Goal: Task Accomplishment & Management: Manage account settings

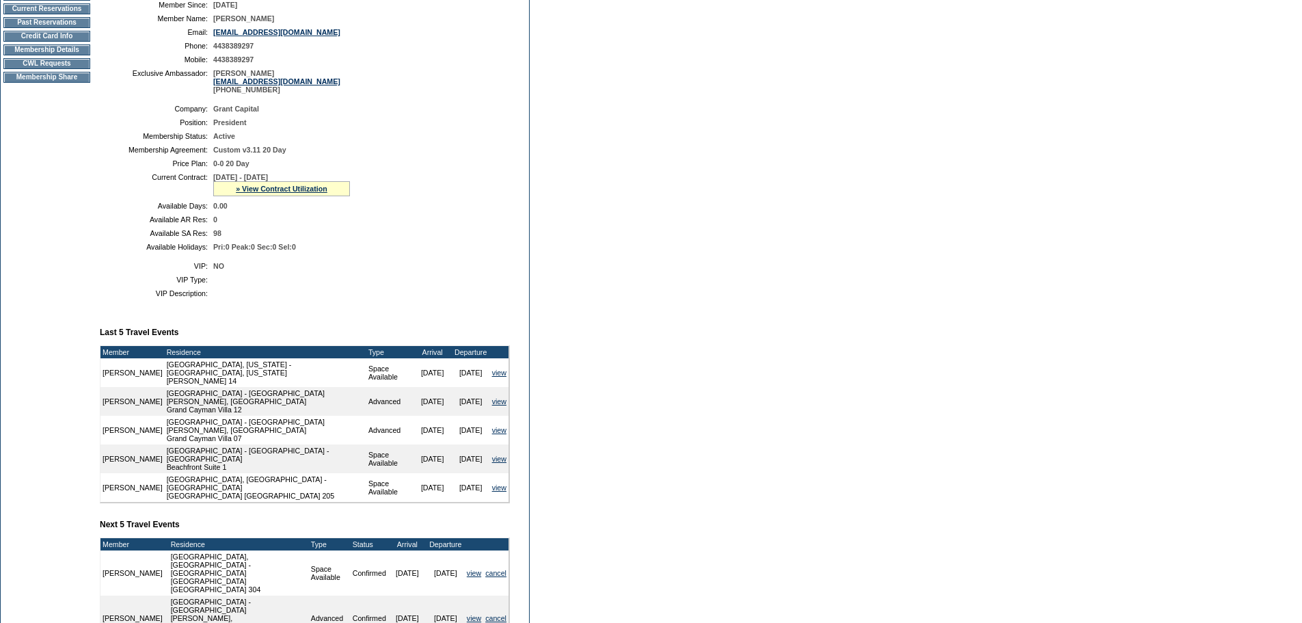
scroll to position [342, 0]
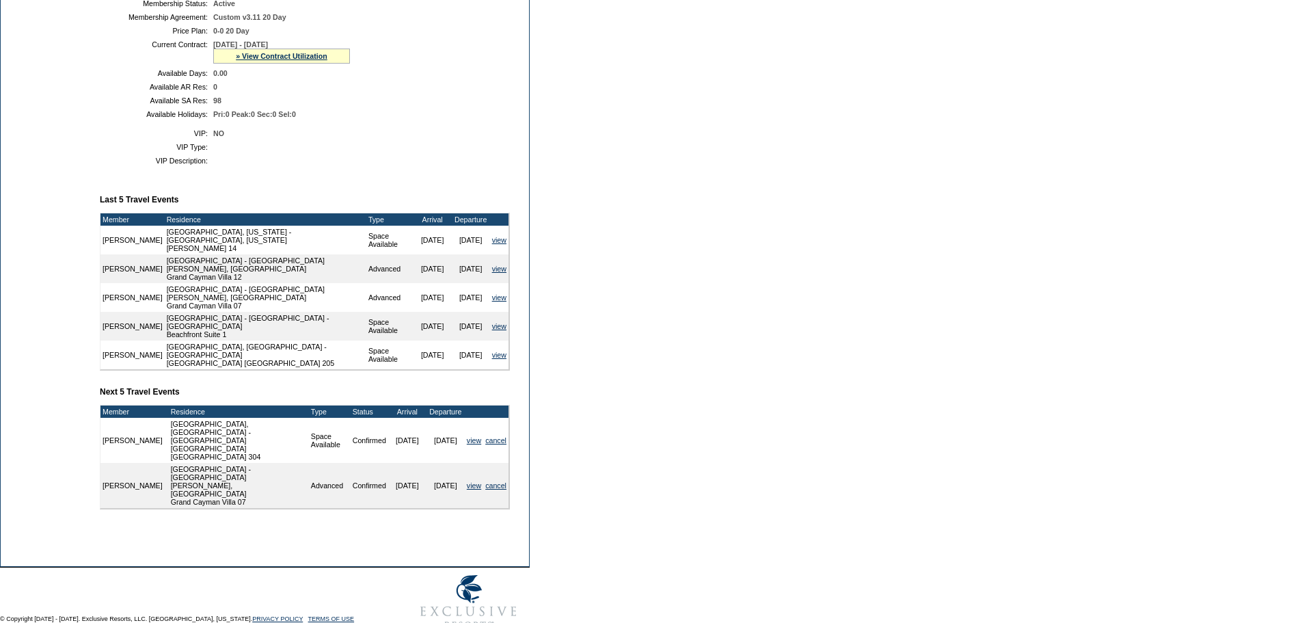
click at [638, 456] on form "Follow Us ::" at bounding box center [651, 146] width 1302 height 977
click at [606, 465] on form "Follow Us ::" at bounding box center [651, 146] width 1302 height 977
click at [299, 60] on link "» View Contract Utilization" at bounding box center [282, 56] width 92 height 8
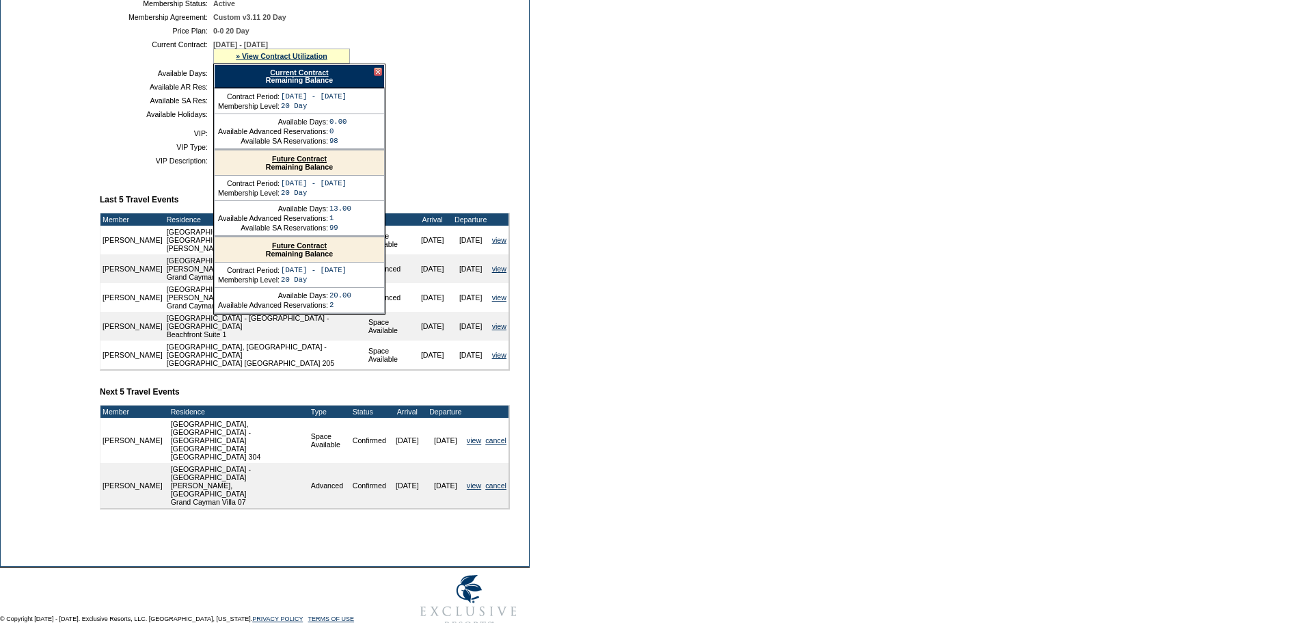
click at [295, 163] on link "Future Contract" at bounding box center [299, 158] width 55 height 8
click at [500, 481] on link "cancel" at bounding box center [495, 485] width 21 height 8
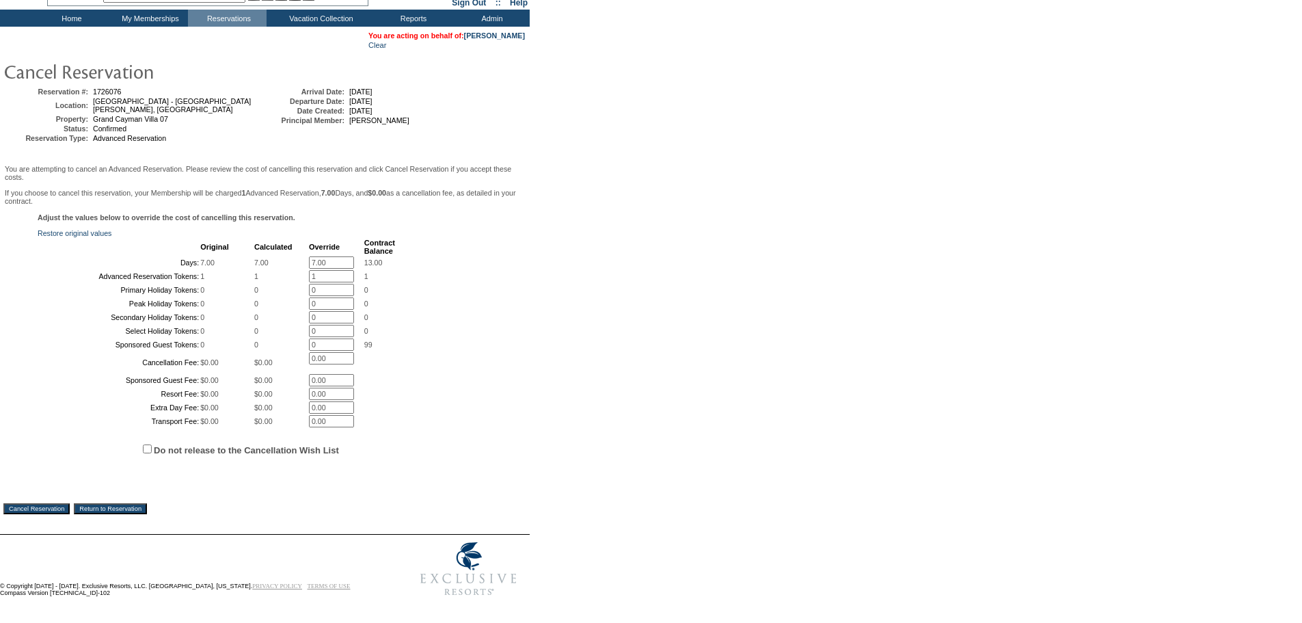
scroll to position [190, 0]
click at [23, 507] on input "Cancel Reservation" at bounding box center [36, 508] width 66 height 11
